Goal: Task Accomplishment & Management: Use online tool/utility

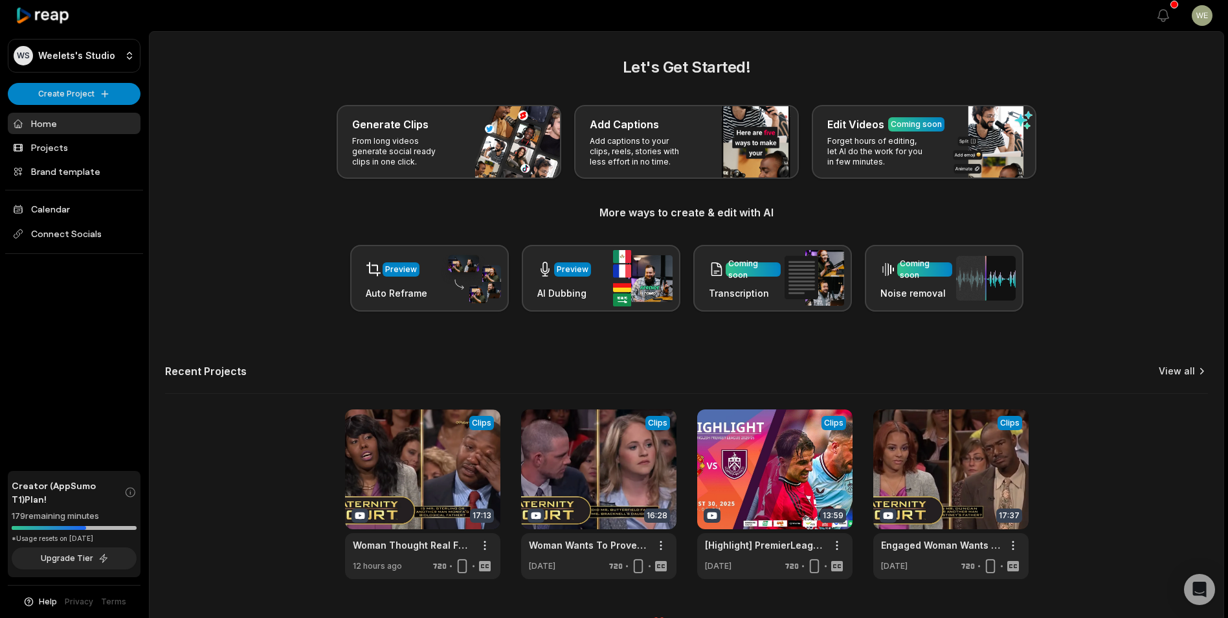
drag, startPoint x: 1181, startPoint y: 371, endPoint x: 1166, endPoint y: 364, distance: 16.2
click at [1181, 371] on link "View all" at bounding box center [1177, 370] width 36 height 13
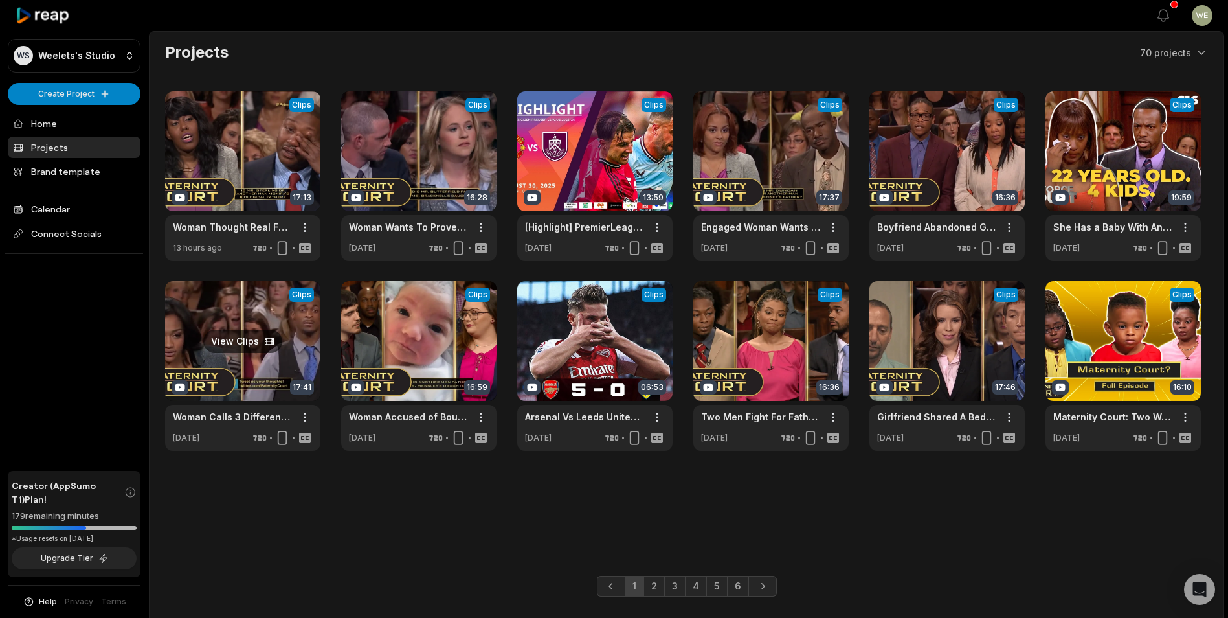
drag, startPoint x: 263, startPoint y: 352, endPoint x: 236, endPoint y: 348, distance: 27.5
click at [264, 351] on link at bounding box center [242, 366] width 155 height 170
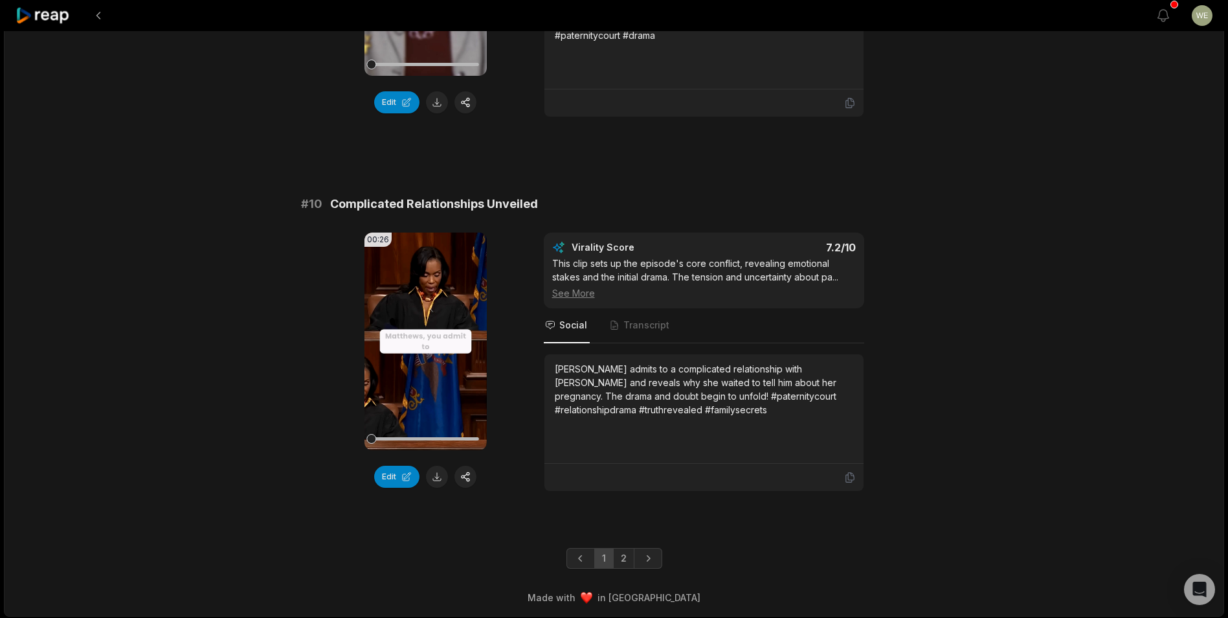
scroll to position [3362, 0]
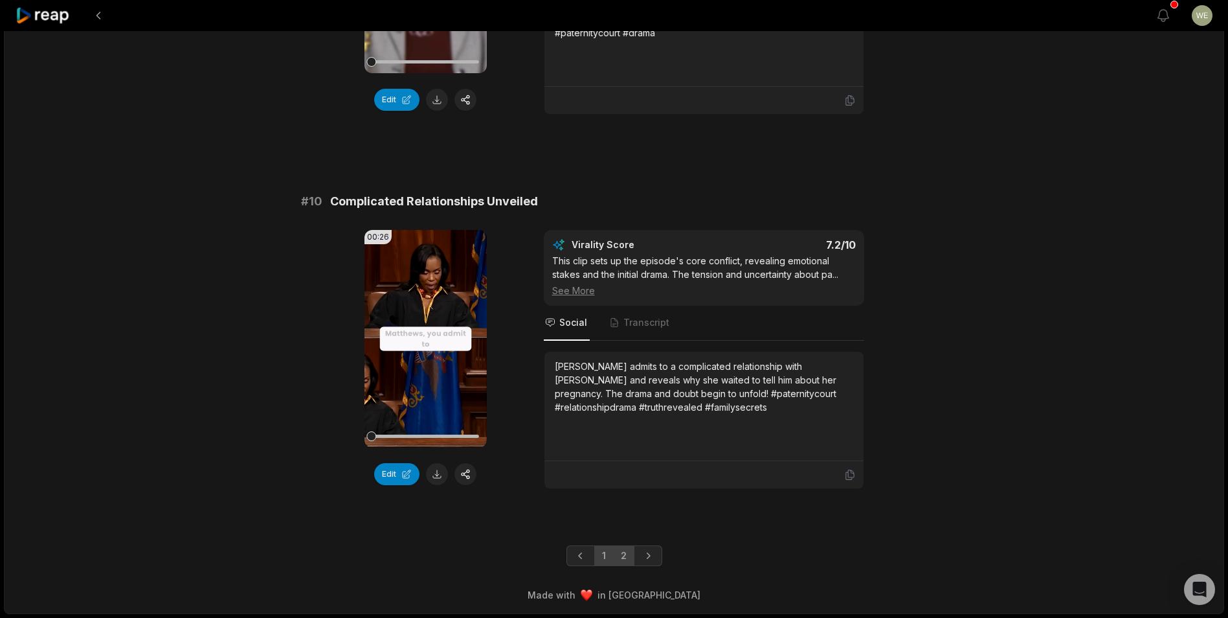
click at [626, 557] on link "2" at bounding box center [623, 555] width 21 height 21
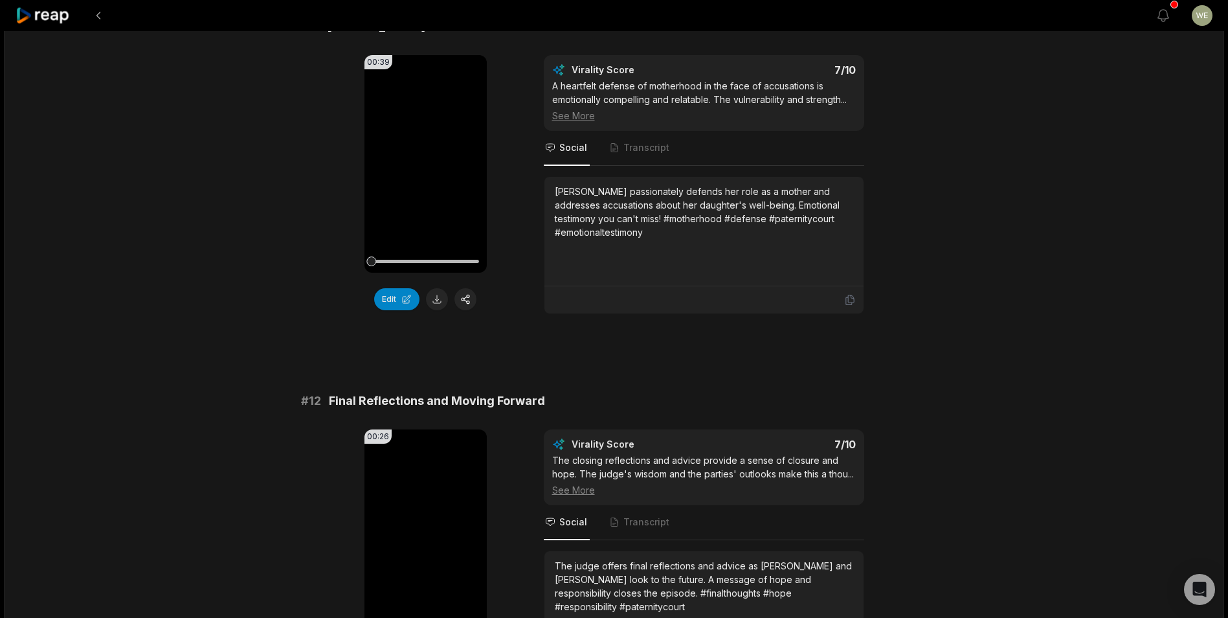
scroll to position [65, 0]
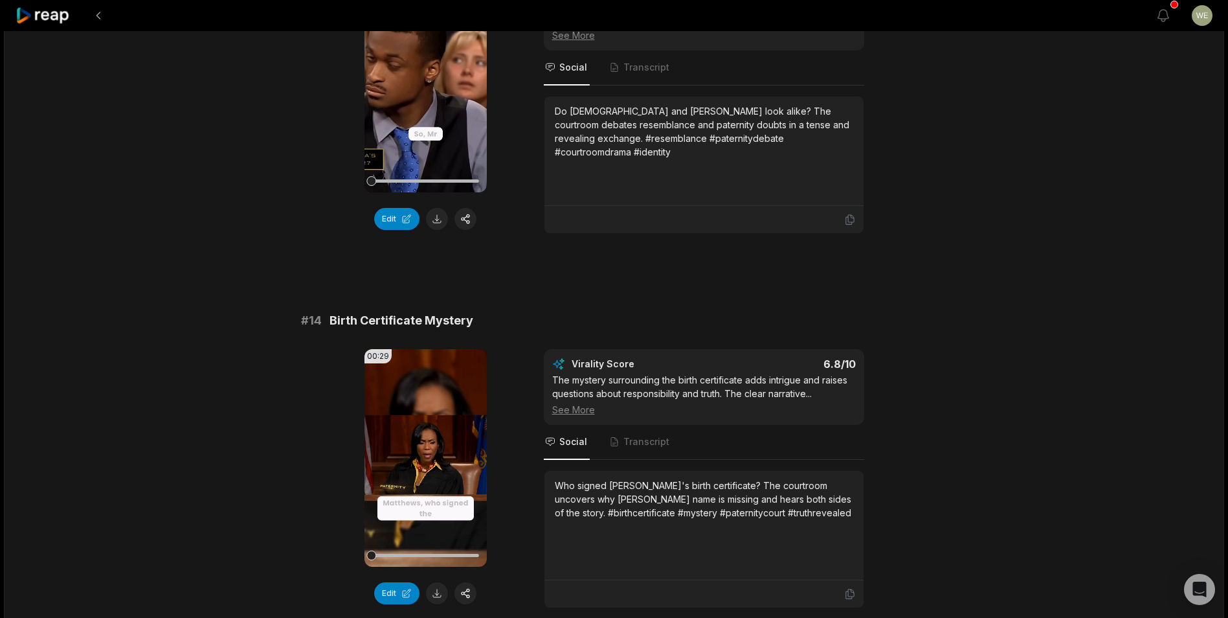
scroll to position [1165, 0]
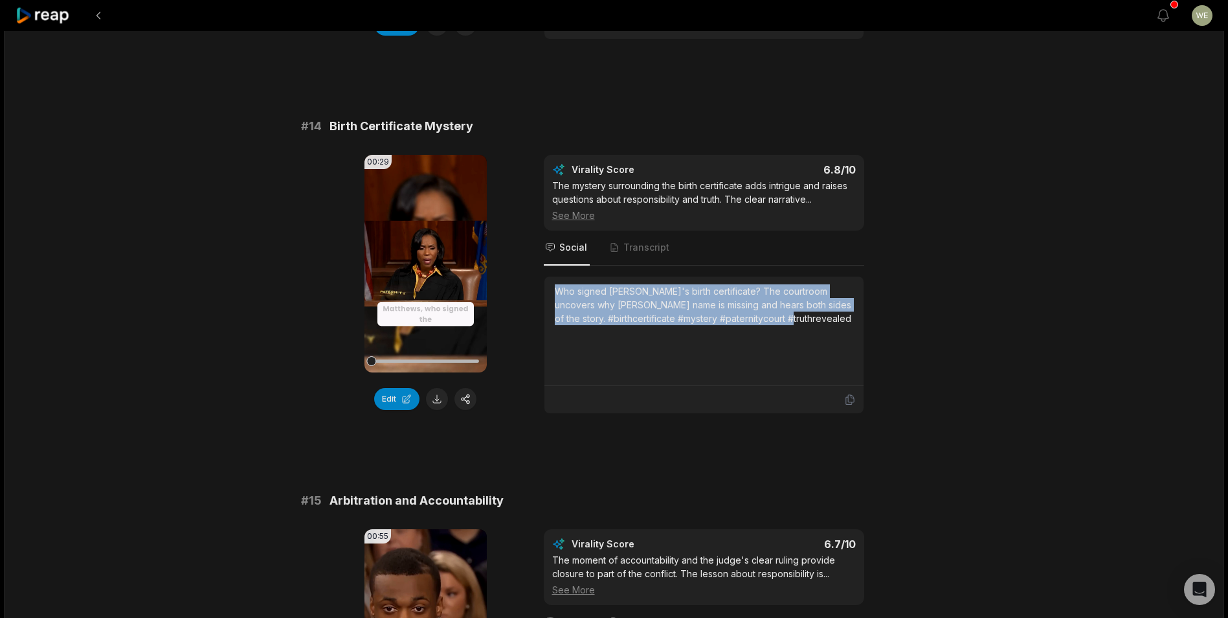
drag, startPoint x: 557, startPoint y: 307, endPoint x: 812, endPoint y: 336, distance: 256.6
click at [812, 336] on div "Who signed [PERSON_NAME]'s birth certificate? The courtroom uncovers why [PERSO…" at bounding box center [703, 330] width 319 height 109
copy div "Who signed [PERSON_NAME]'s birth certificate? The courtroom uncovers why [PERSO…"
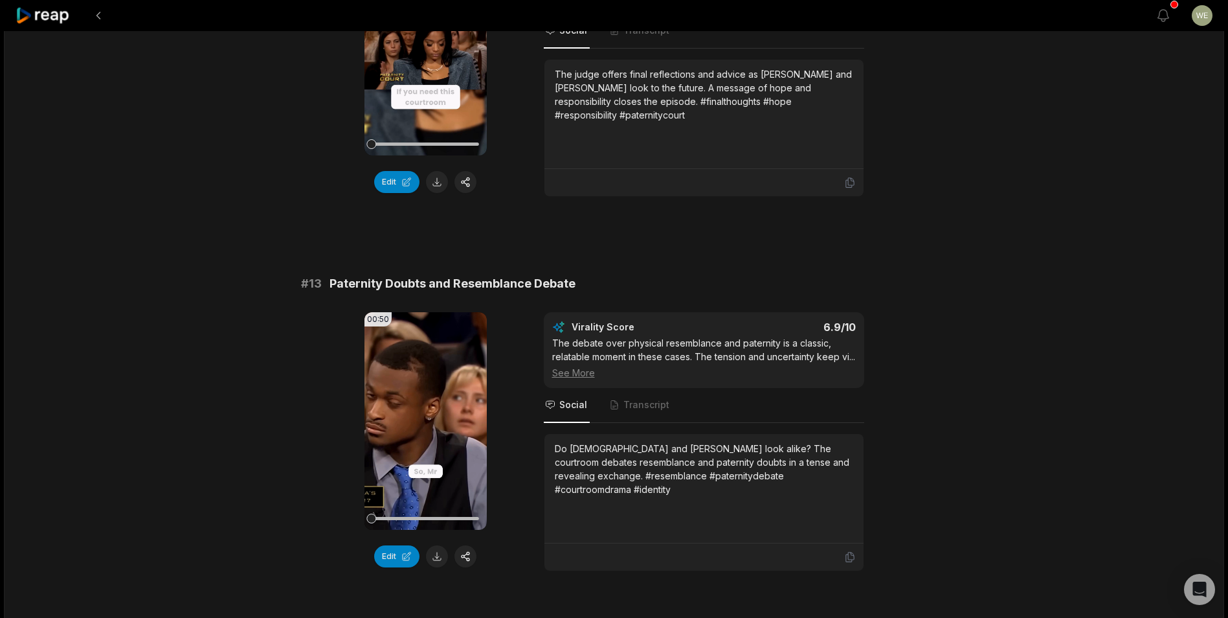
scroll to position [701, 0]
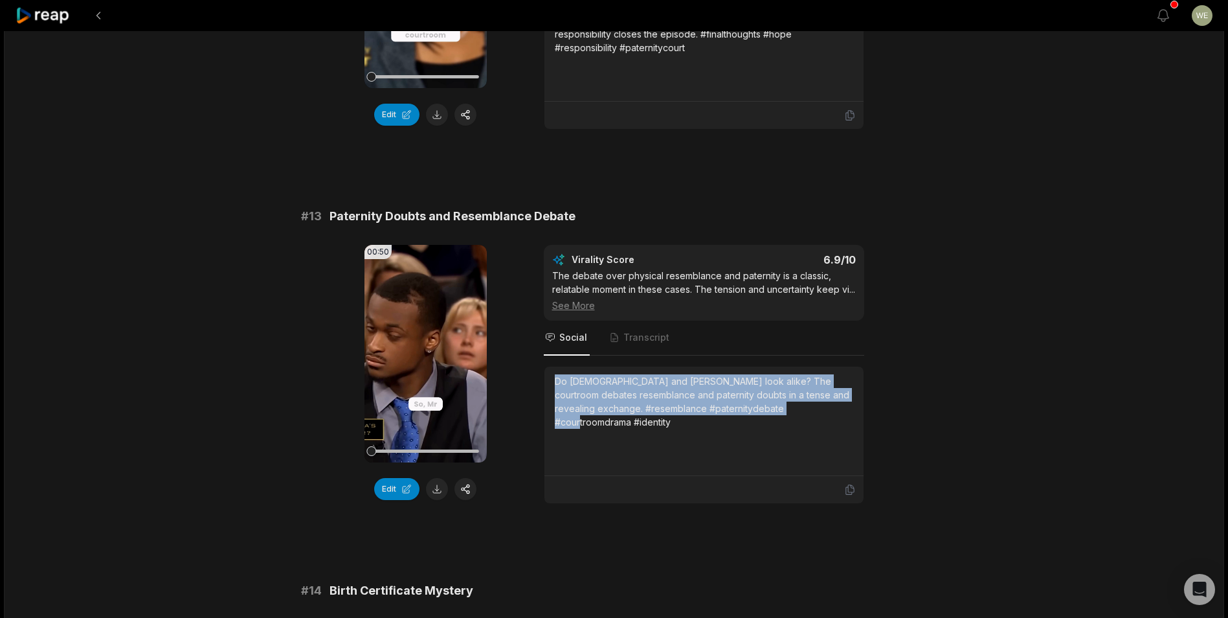
drag, startPoint x: 555, startPoint y: 396, endPoint x: 888, endPoint y: 451, distance: 337.3
click at [888, 451] on div "00:50 Your browser does not support mp4 format. Edit Virality Score 6.9 /10 The…" at bounding box center [614, 374] width 627 height 259
copy div "Do [DEMOGRAPHIC_DATA] and [PERSON_NAME] look alike? The courtroom debates resem…"
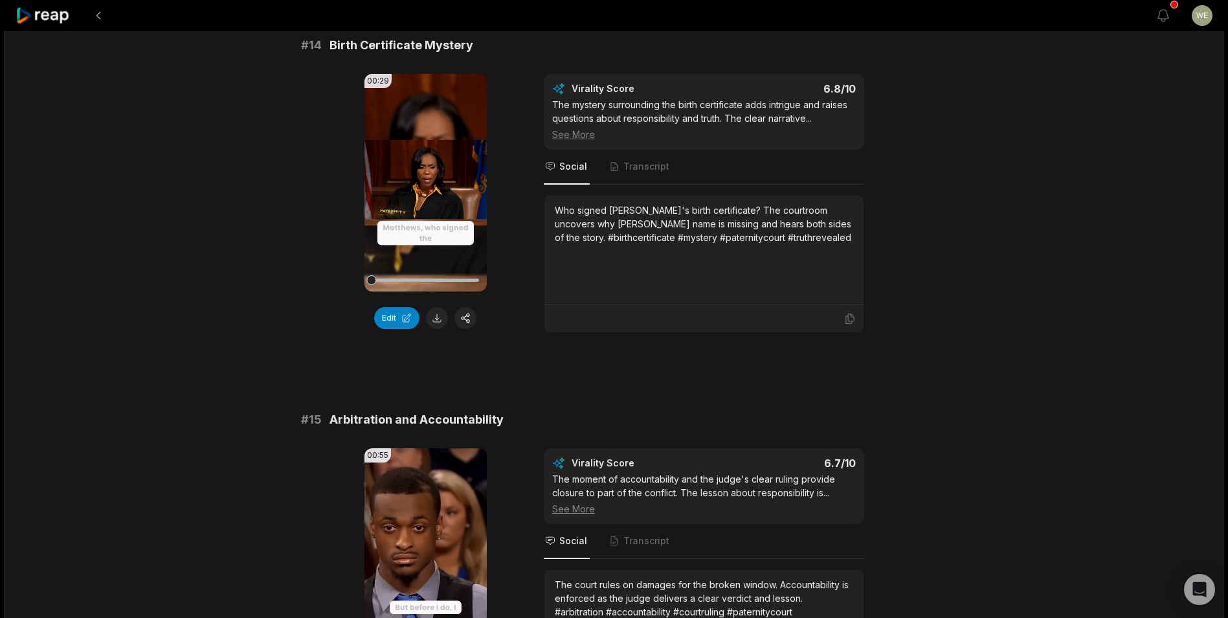
scroll to position [1348, 0]
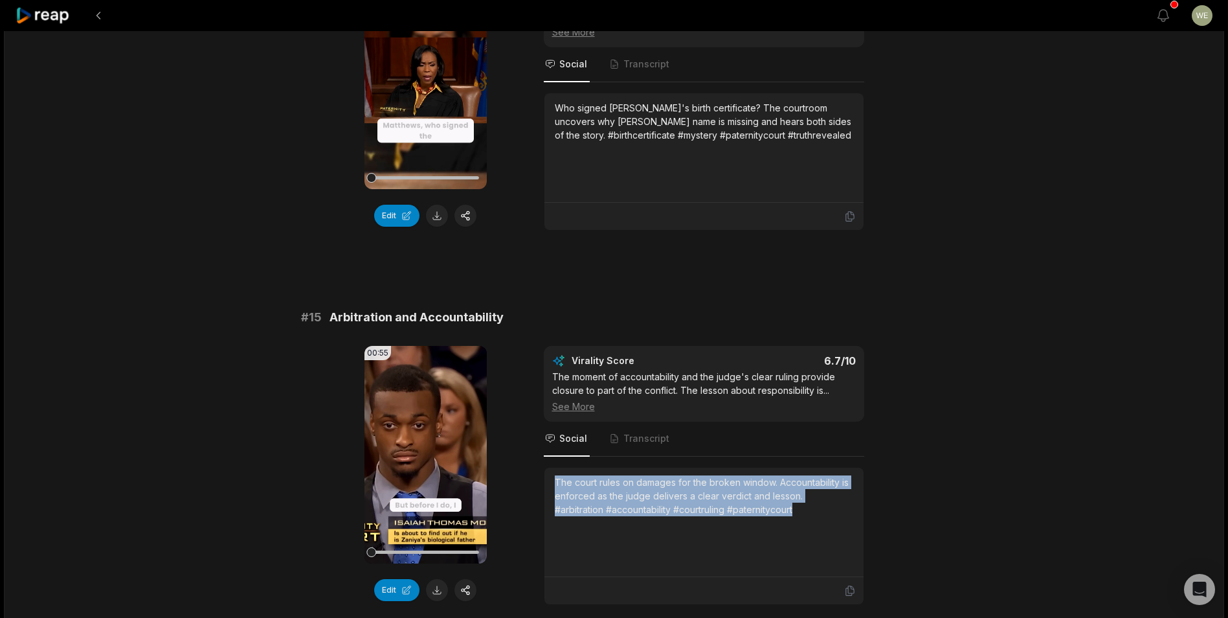
drag, startPoint x: 555, startPoint y: 495, endPoint x: 819, endPoint y: 534, distance: 266.4
click at [819, 534] on div "The court rules on damages for the broken window. Accountability is enforced as…" at bounding box center [704, 521] width 298 height 93
copy div "The court rules on damages for the broken window. Accountability is enforced as…"
click at [50, 23] on icon at bounding box center [43, 15] width 55 height 17
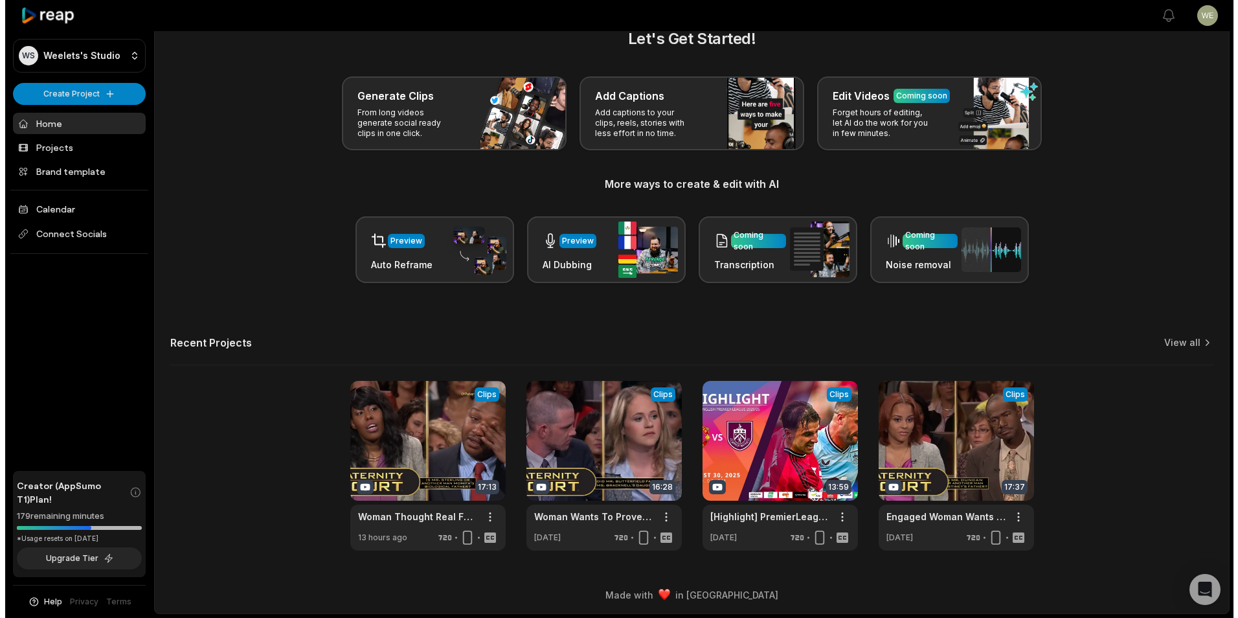
scroll to position [28, 0]
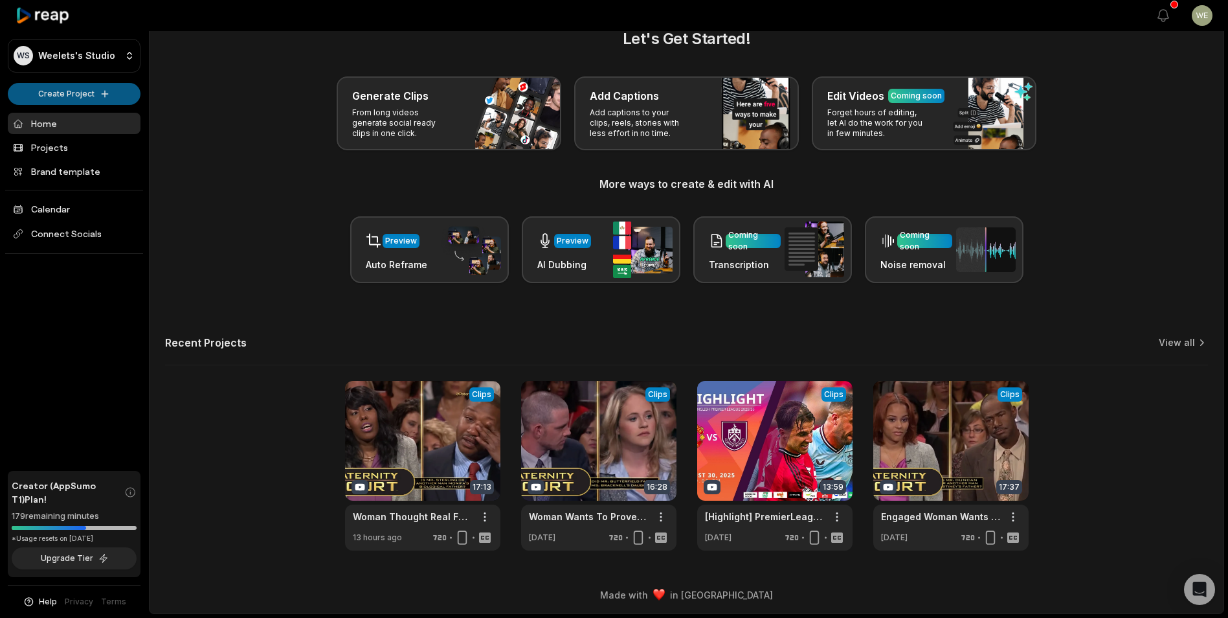
click at [80, 96] on html "WS Weelets's Studio Create Project Home Projects Brand template Calendar Connec…" at bounding box center [614, 281] width 1228 height 618
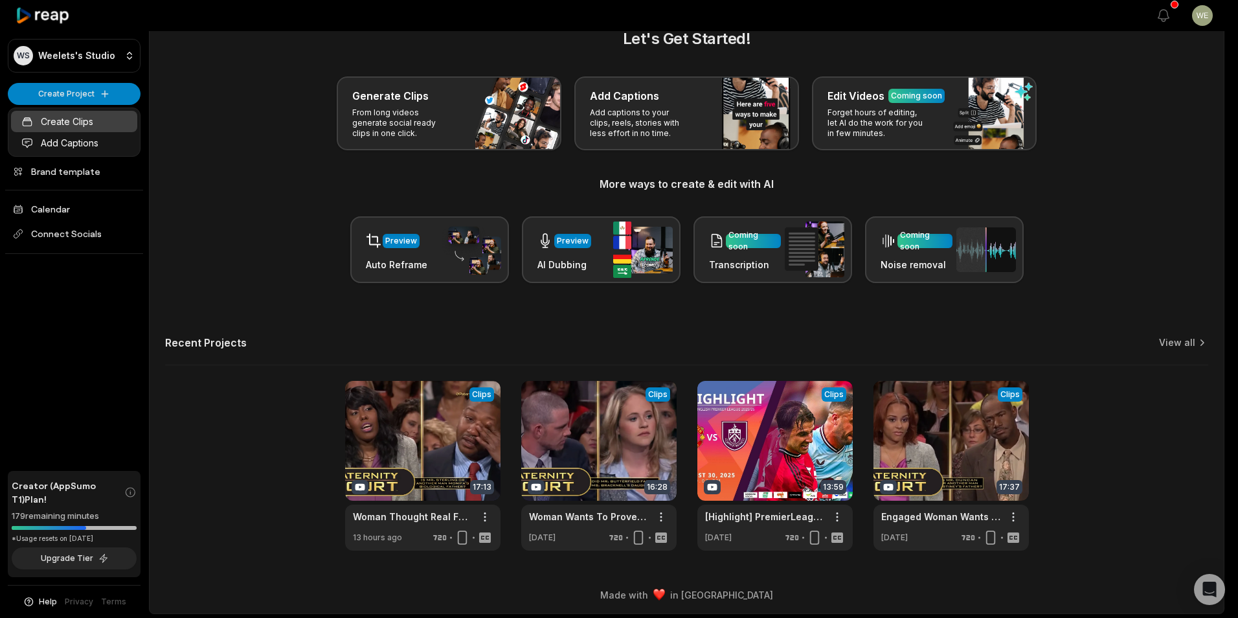
click at [59, 127] on link "Create Clips" at bounding box center [74, 121] width 126 height 21
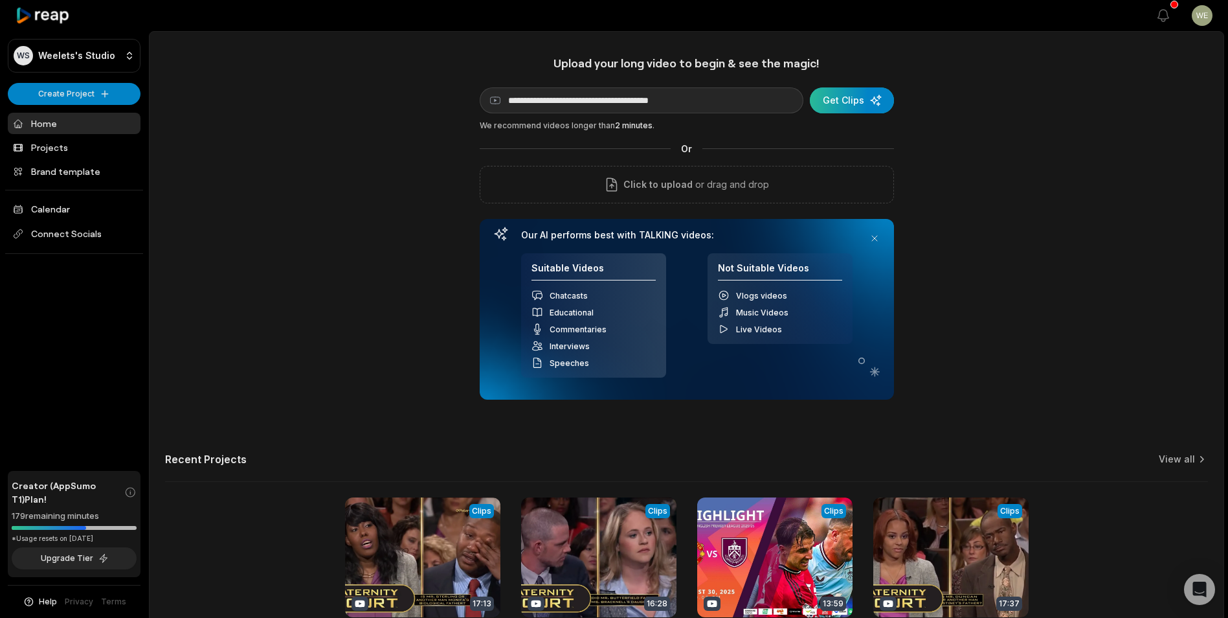
type input "**********"
click at [832, 100] on div "submit" at bounding box center [852, 100] width 84 height 26
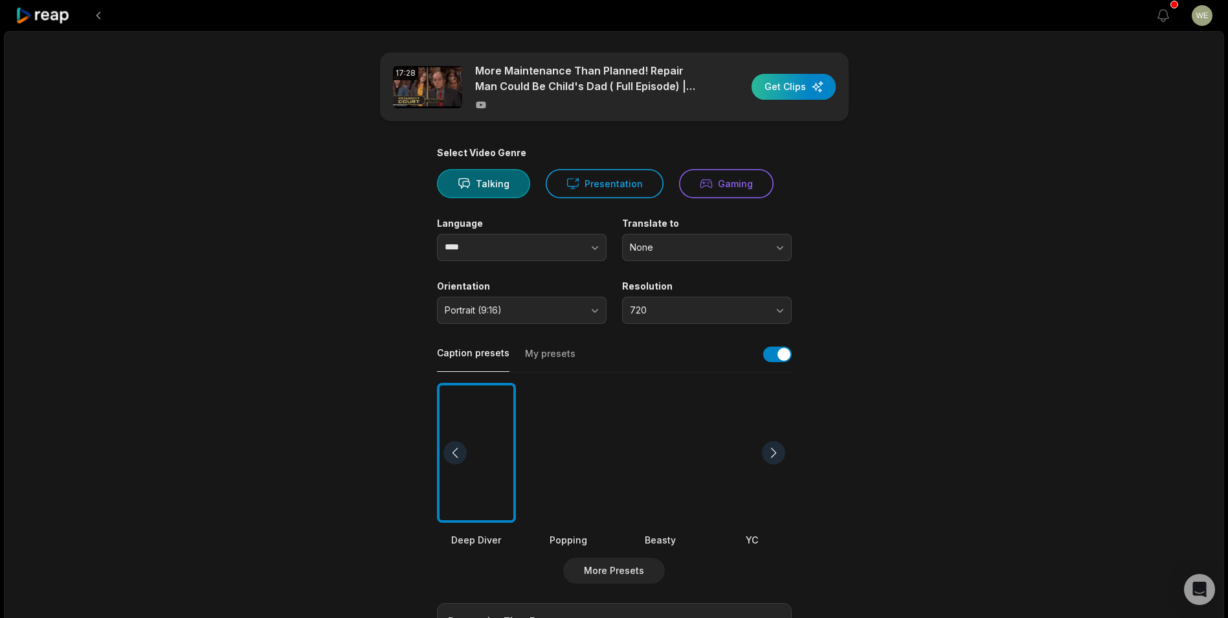
click at [783, 89] on div "button" at bounding box center [794, 87] width 84 height 26
